Goal: Find specific page/section: Find specific page/section

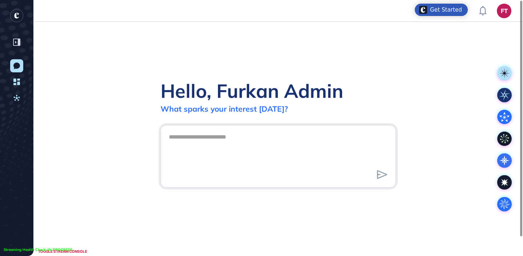
scroll to position [0, 0]
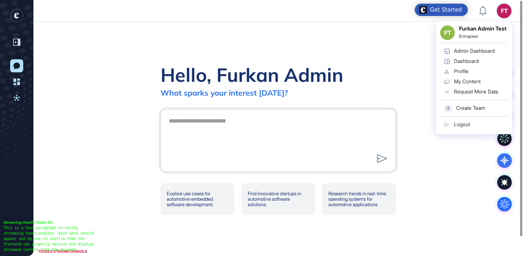
click at [477, 56] on link "Admin Dashboard" at bounding box center [474, 51] width 68 height 10
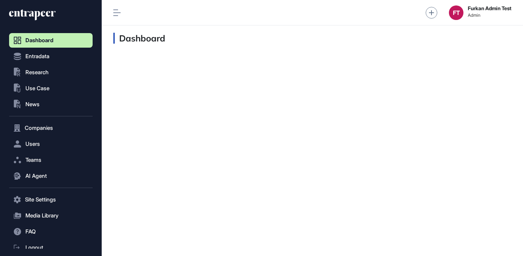
scroll to position [0, 0]
click at [43, 132] on button "Companies" at bounding box center [50, 128] width 83 height 15
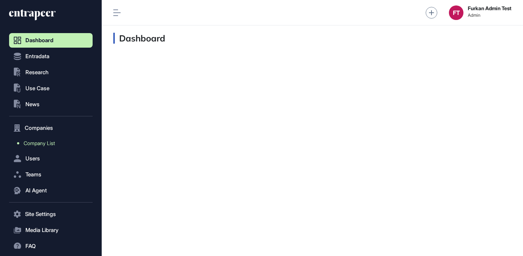
click at [43, 142] on span "Company List" at bounding box center [39, 143] width 31 height 6
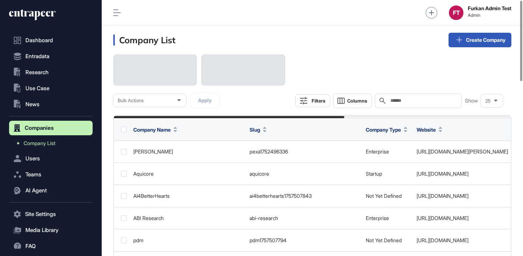
click at [417, 97] on div "Search" at bounding box center [418, 100] width 87 height 15
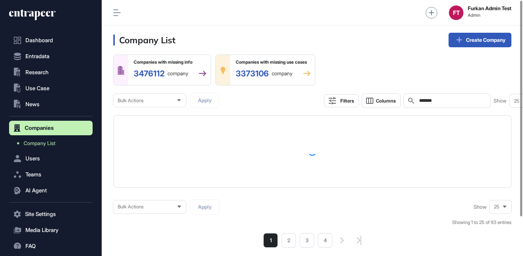
type input "*******"
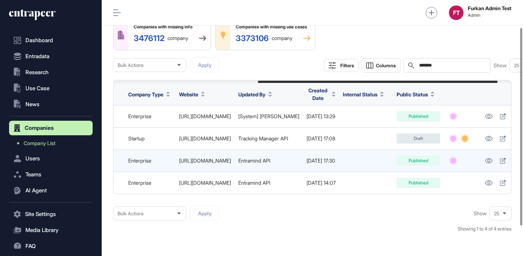
scroll to position [0, 261]
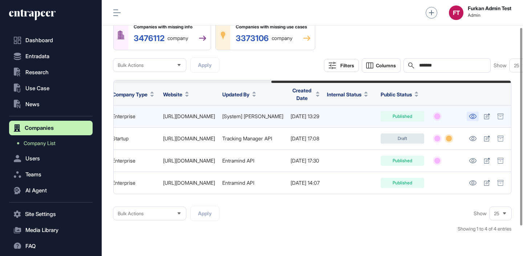
click at [475, 115] on icon at bounding box center [473, 116] width 8 height 5
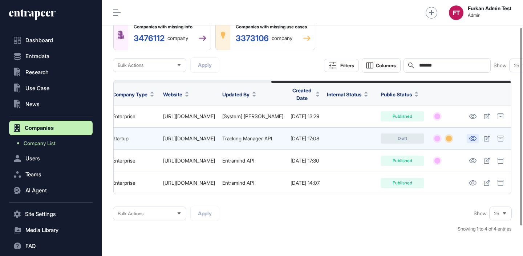
click at [474, 134] on link at bounding box center [472, 138] width 12 height 9
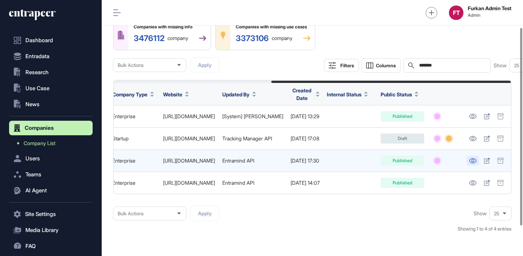
click at [473, 161] on icon at bounding box center [472, 160] width 7 height 5
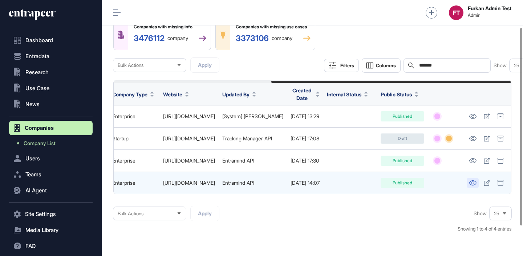
click at [472, 181] on icon at bounding box center [472, 182] width 7 height 5
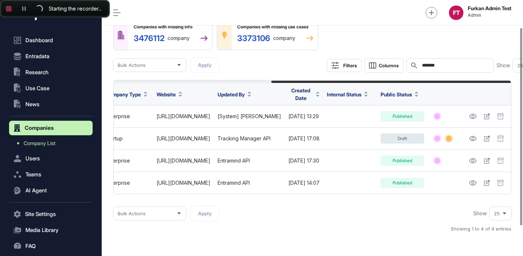
scroll to position [0, 250]
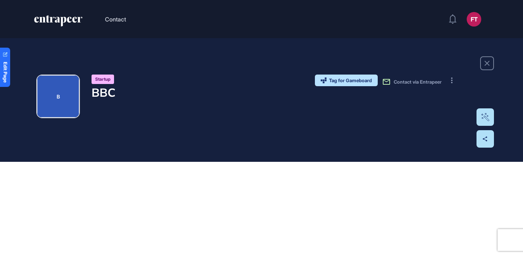
scroll to position [0, 0]
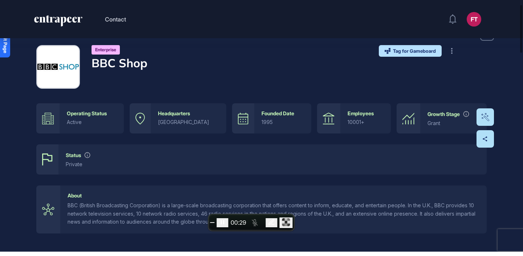
scroll to position [32, 0]
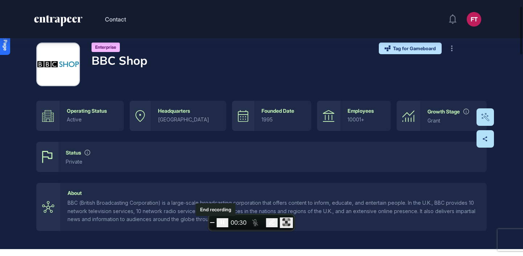
click at [212, 222] on span "End recording" at bounding box center [212, 222] width 0 height 0
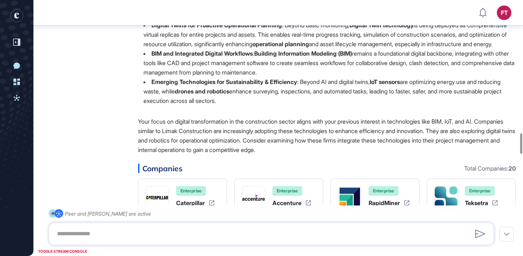
scroll to position [1660, 0]
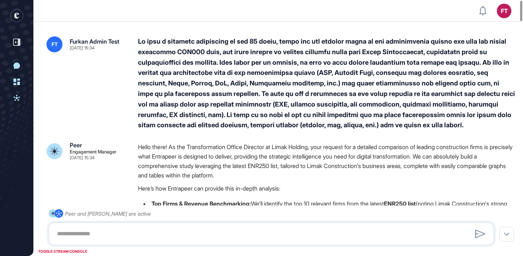
click at [257, 80] on div at bounding box center [327, 83] width 378 height 94
